Goal: Obtain resource: Obtain resource

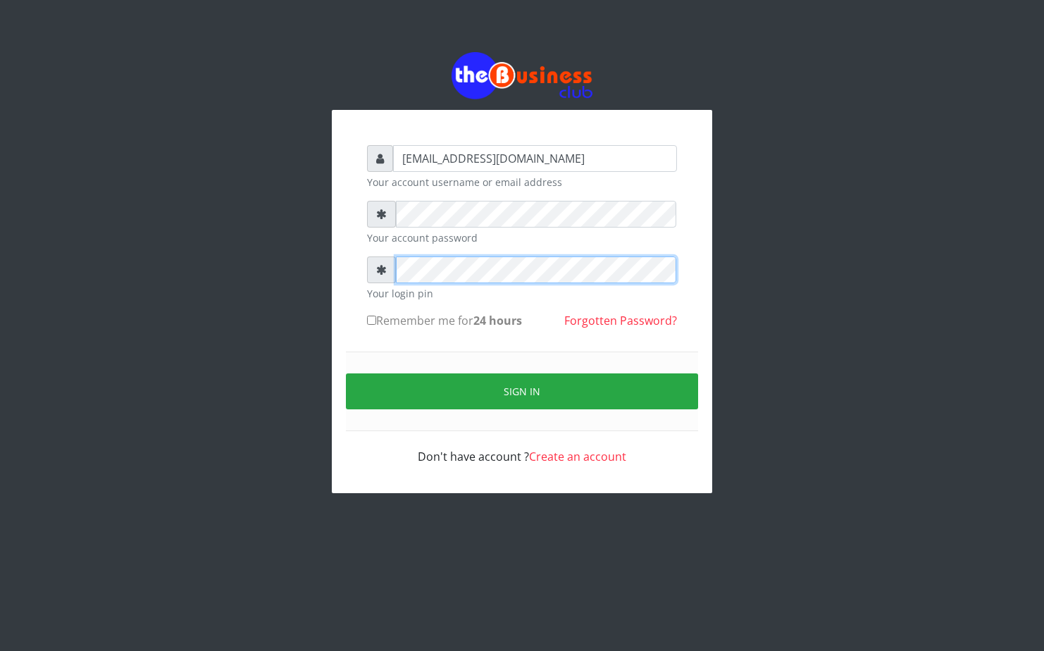
click at [387, 278] on div at bounding box center [522, 269] width 310 height 27
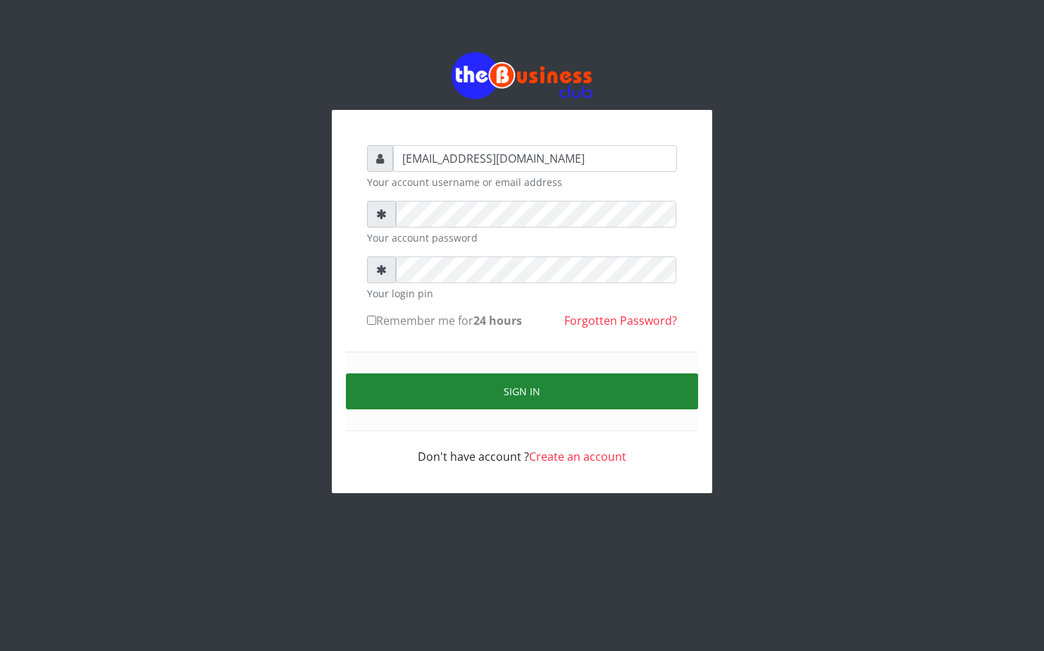
click at [418, 393] on button "Sign in" at bounding box center [522, 391] width 352 height 36
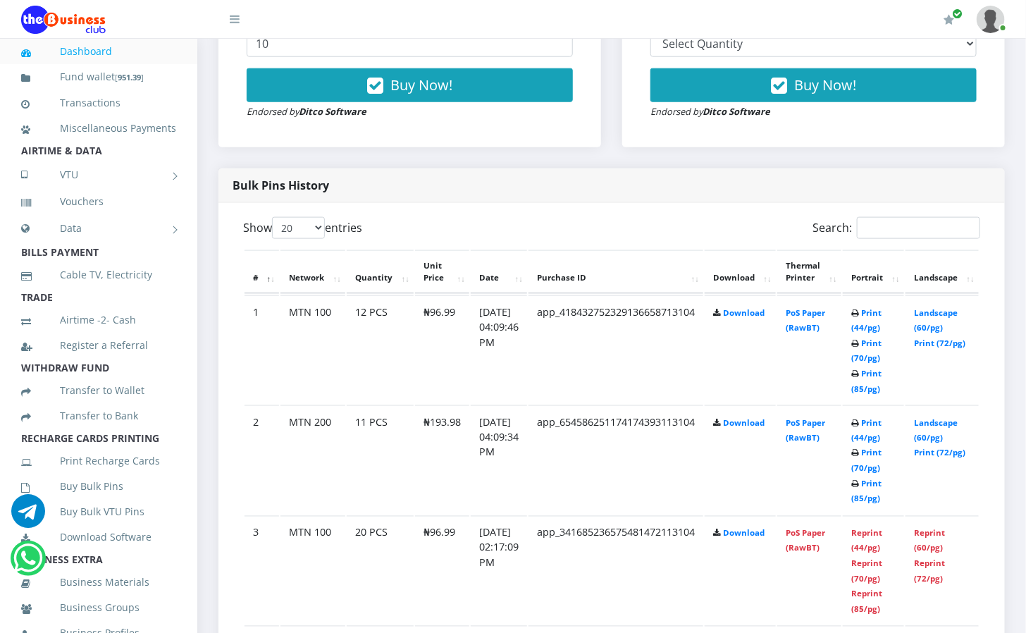
scroll to position [634, 0]
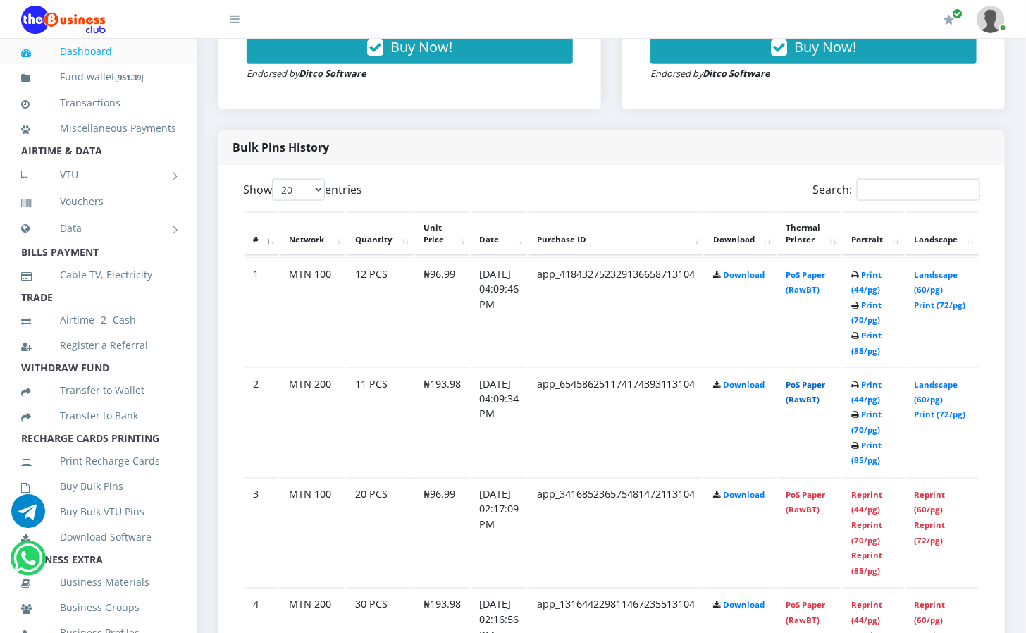
click at [825, 392] on link "PoS Paper (RawBT)" at bounding box center [804, 392] width 39 height 26
click at [825, 269] on link "PoS Paper (RawBT)" at bounding box center [804, 282] width 39 height 26
